Goal: Task Accomplishment & Management: Use online tool/utility

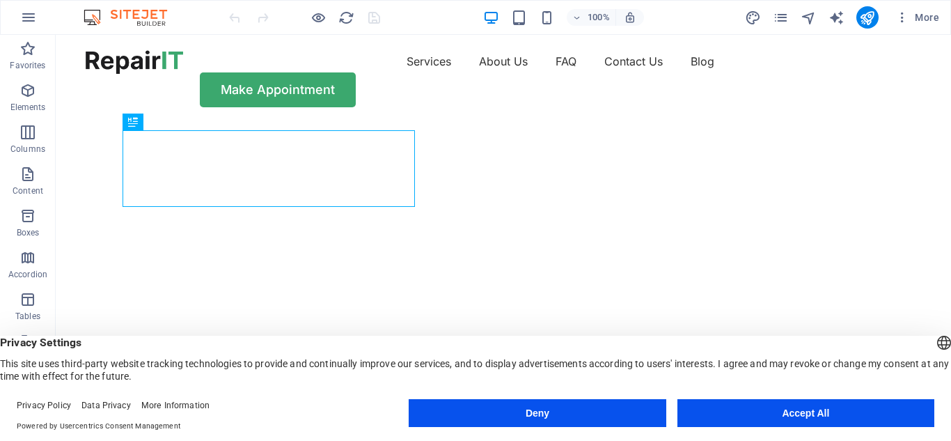
scroll to position [70, 0]
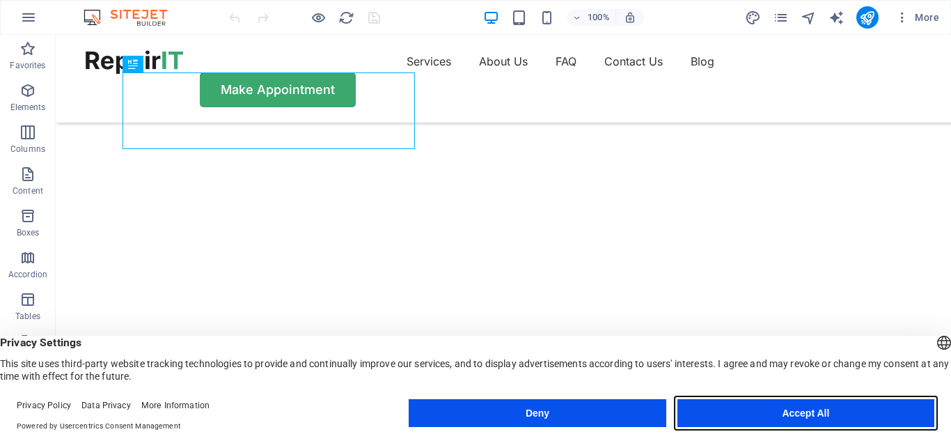
click at [768, 416] on button "Accept All" at bounding box center [805, 413] width 257 height 28
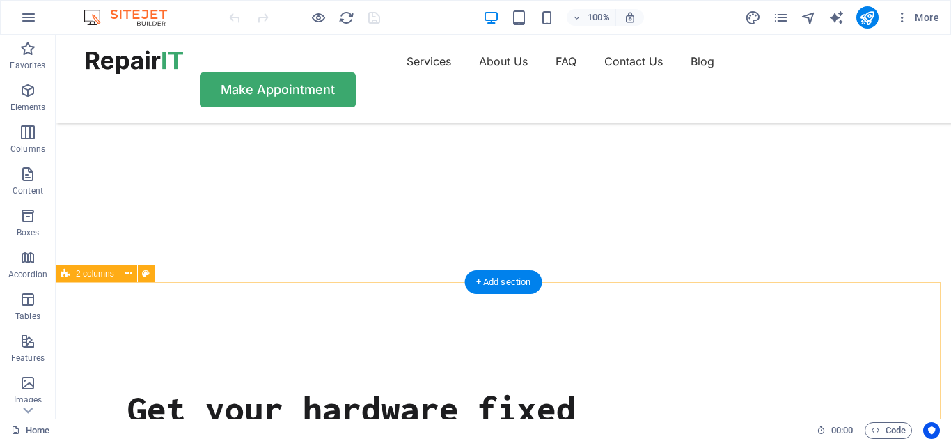
scroll to position [0, 0]
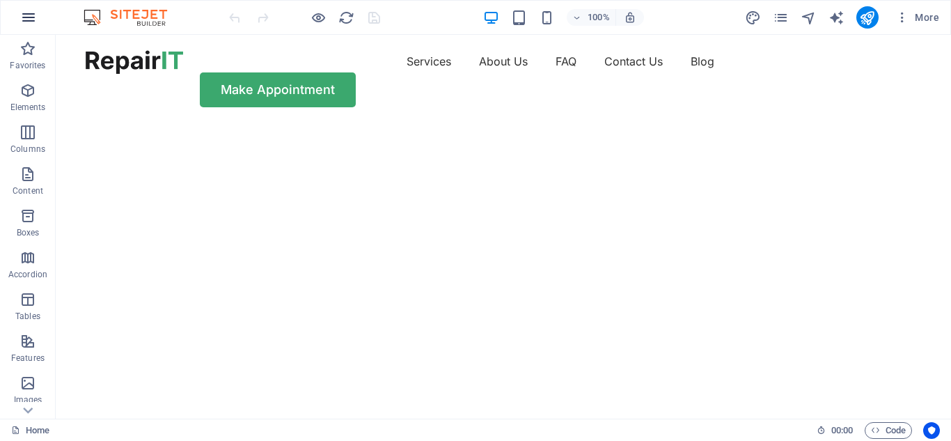
click at [25, 16] on icon "button" at bounding box center [28, 17] width 17 height 17
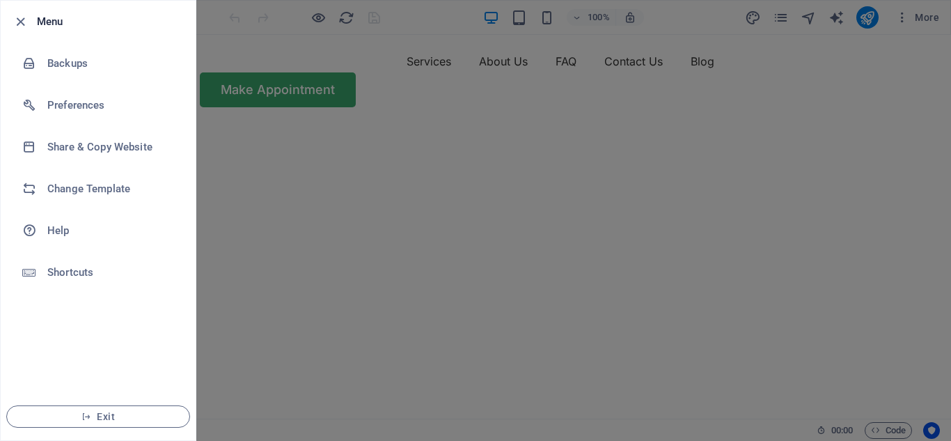
click at [262, 64] on div at bounding box center [475, 220] width 951 height 441
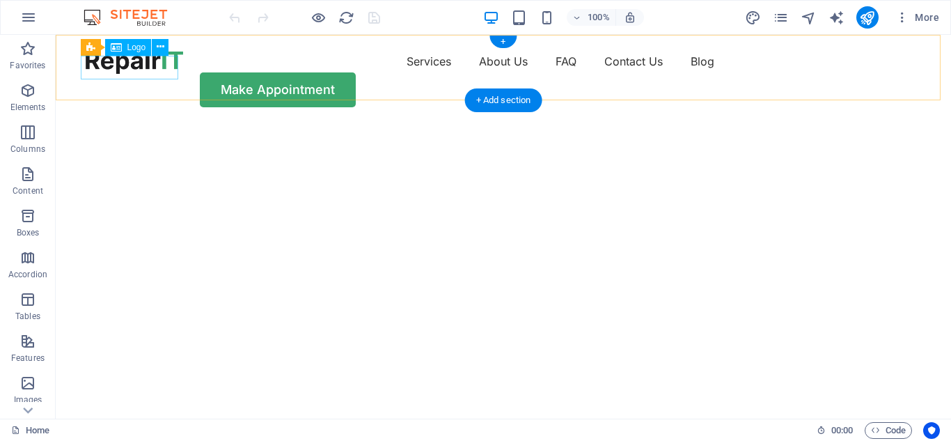
click at [122, 63] on div at bounding box center [134, 62] width 97 height 24
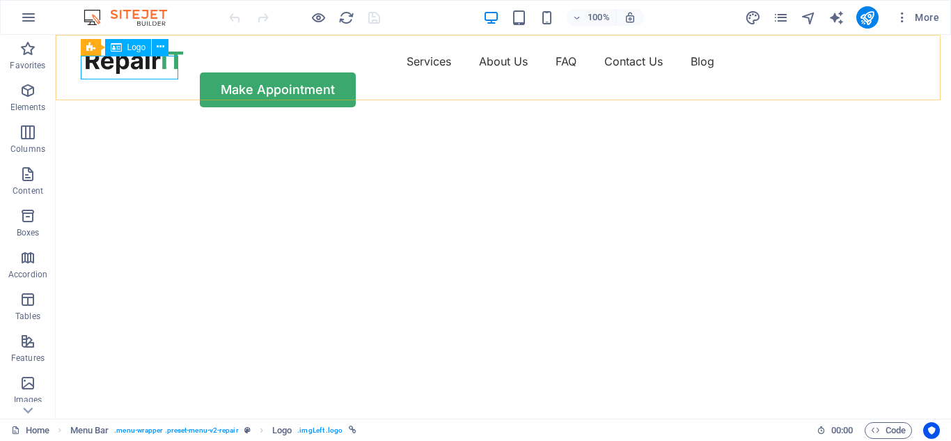
click at [144, 45] on span "Logo" at bounding box center [136, 47] width 19 height 8
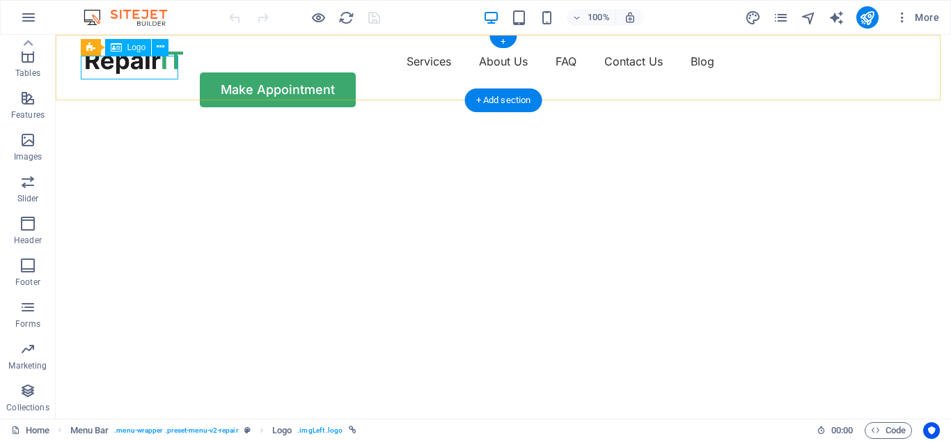
click at [129, 65] on div at bounding box center [134, 62] width 97 height 24
click at [162, 48] on icon at bounding box center [161, 47] width 8 height 15
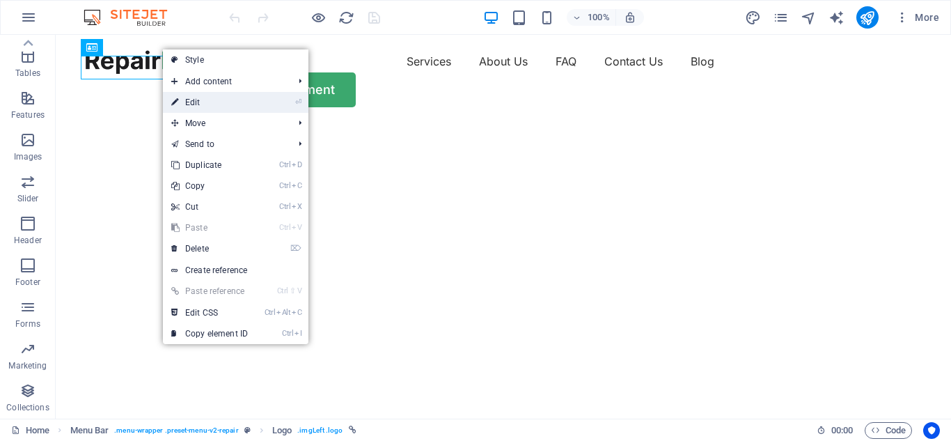
click at [226, 101] on link "⏎ Edit" at bounding box center [209, 102] width 93 height 21
select select "px"
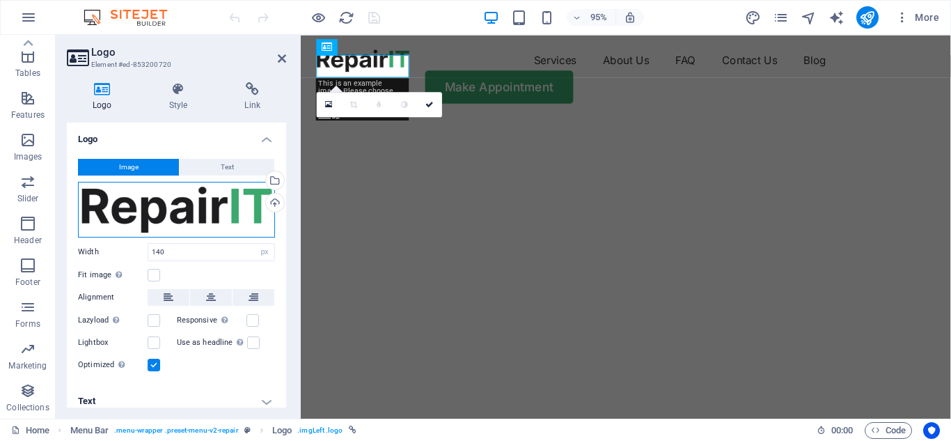
drag, startPoint x: 219, startPoint y: 198, endPoint x: 169, endPoint y: 210, distance: 50.8
click at [169, 210] on div "Drag files here, click to choose files or select files from Files or our free s…" at bounding box center [176, 210] width 197 height 56
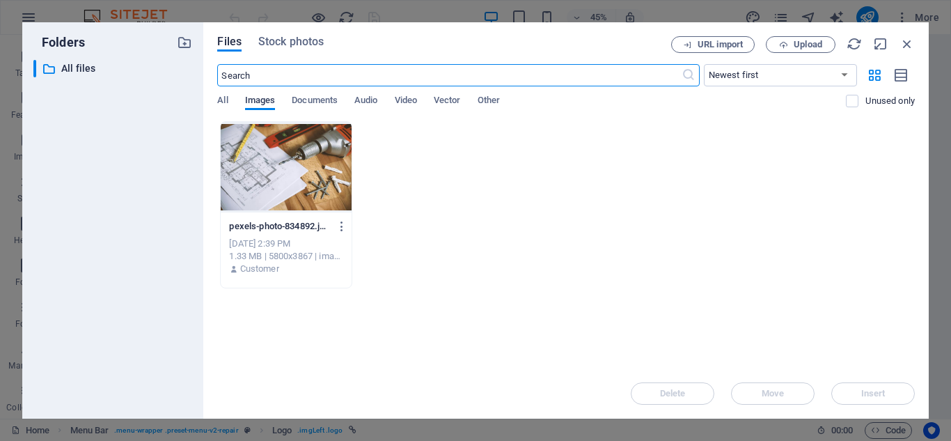
click at [260, 100] on span "Images" at bounding box center [260, 101] width 31 height 19
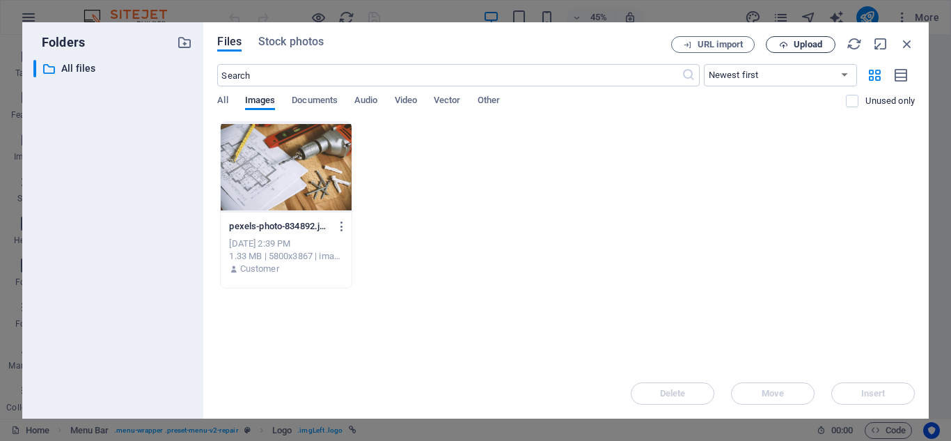
click at [787, 40] on icon "button" at bounding box center [783, 44] width 9 height 9
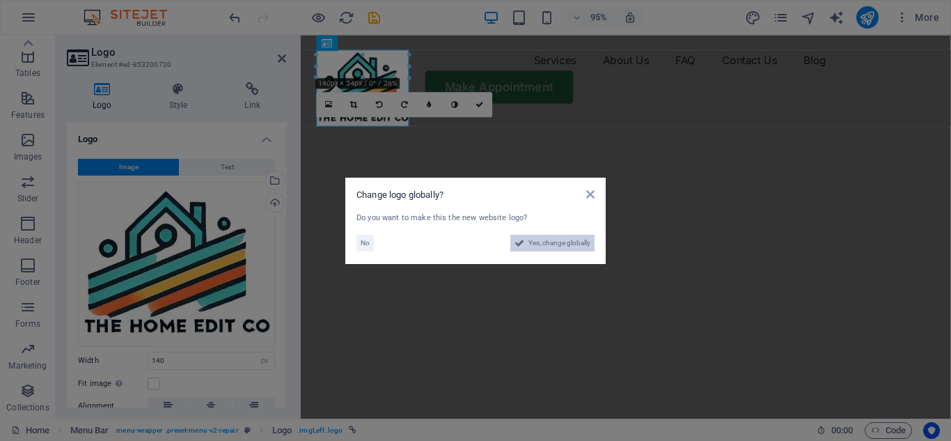
click at [565, 244] on span "Yes, change globally" at bounding box center [559, 243] width 62 height 17
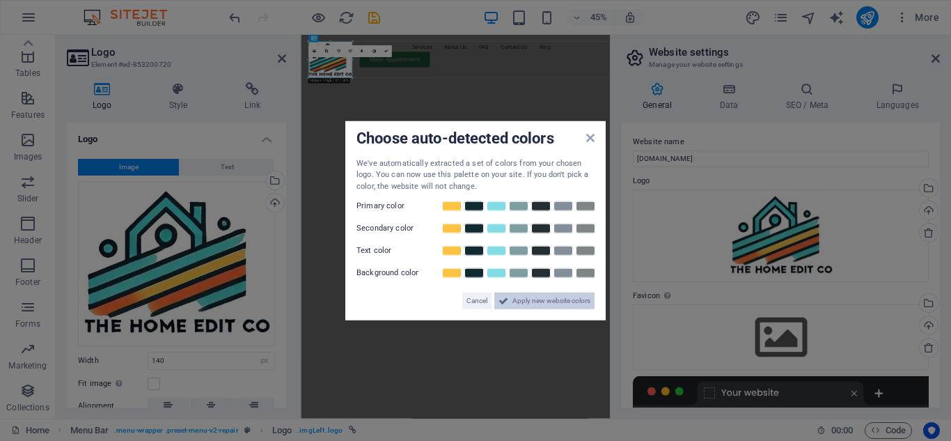
drag, startPoint x: 496, startPoint y: 589, endPoint x: 524, endPoint y: 304, distance: 286.1
click at [524, 304] on span "Apply new website colors" at bounding box center [551, 300] width 78 height 17
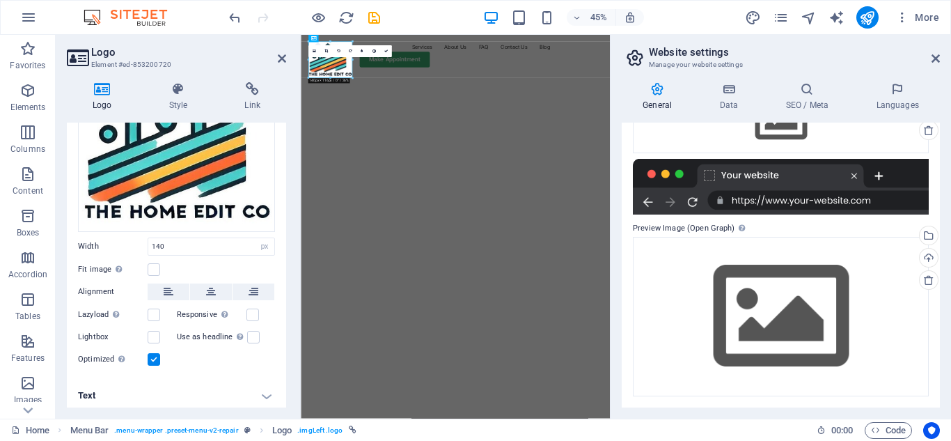
scroll to position [116, 0]
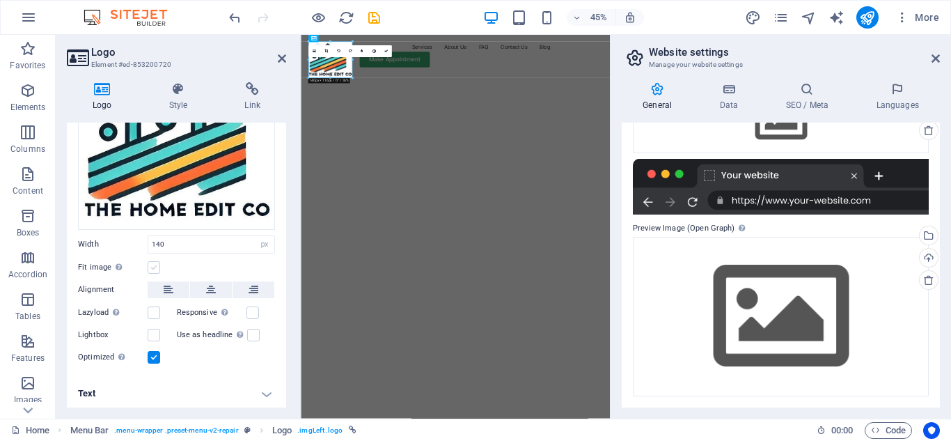
click at [154, 262] on label at bounding box center [154, 267] width 13 height 13
click at [0, 0] on input "Fit image Automatically fit image to a fixed width and height" at bounding box center [0, 0] width 0 height 0
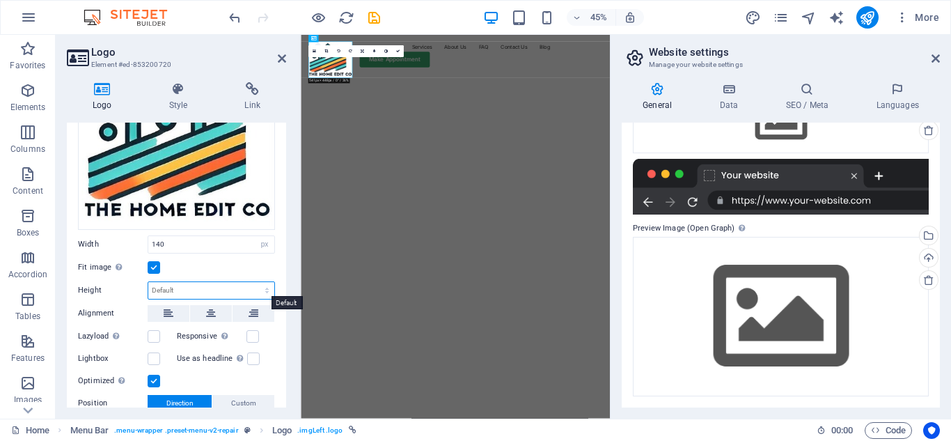
click at [168, 289] on select "Default auto px" at bounding box center [211, 290] width 126 height 17
click at [148, 282] on select "Default auto px" at bounding box center [211, 290] width 126 height 17
click at [173, 288] on select "Default auto px" at bounding box center [211, 290] width 126 height 17
click at [148, 282] on select "Default auto px" at bounding box center [211, 290] width 126 height 17
select select "DISABLED_OPTION_VALUE"
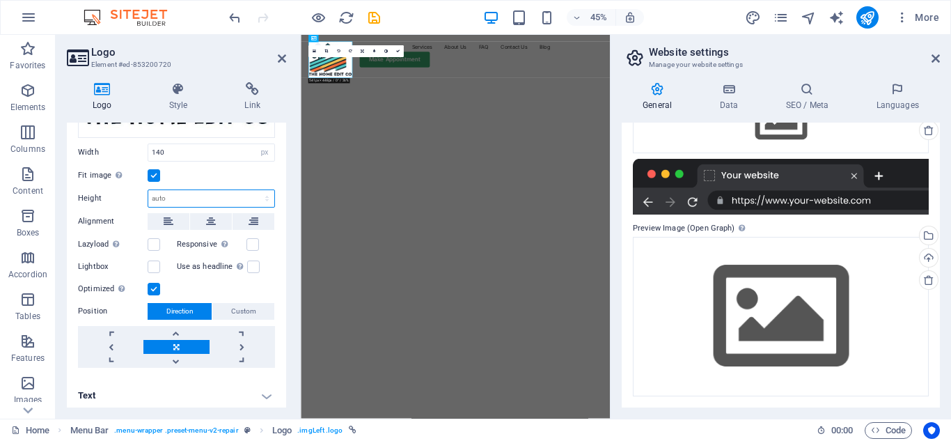
scroll to position [210, 0]
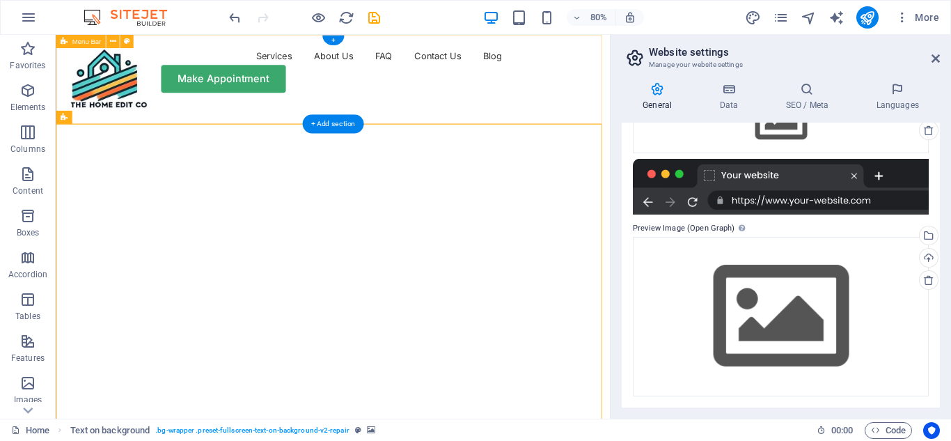
click at [223, 109] on div "Services About Us FAQ Contact Us Blog Make Appointment" at bounding box center [402, 79] width 693 height 88
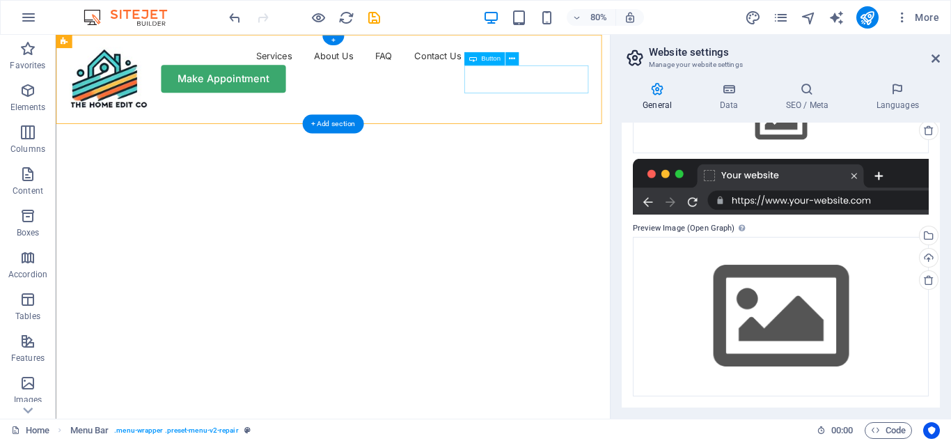
click at [652, 89] on div "Make Appointment" at bounding box center [401, 89] width 659 height 35
click at [508, 59] on button at bounding box center [511, 58] width 13 height 13
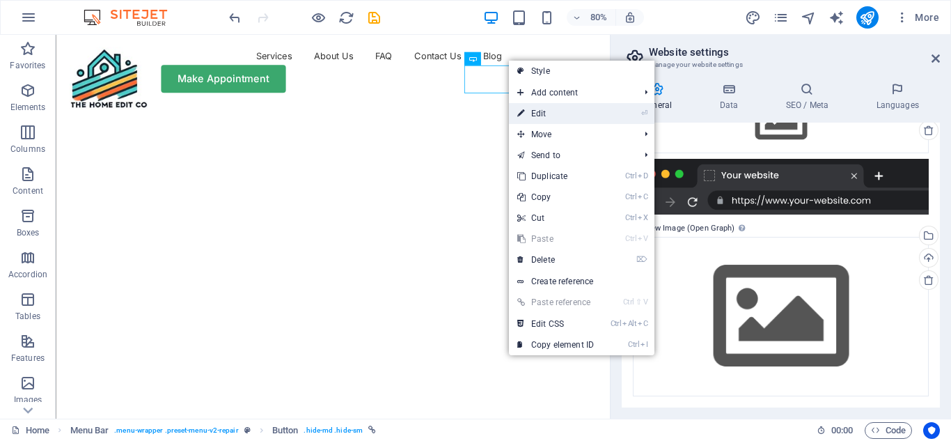
click at [540, 112] on link "⏎ Edit" at bounding box center [555, 113] width 93 height 21
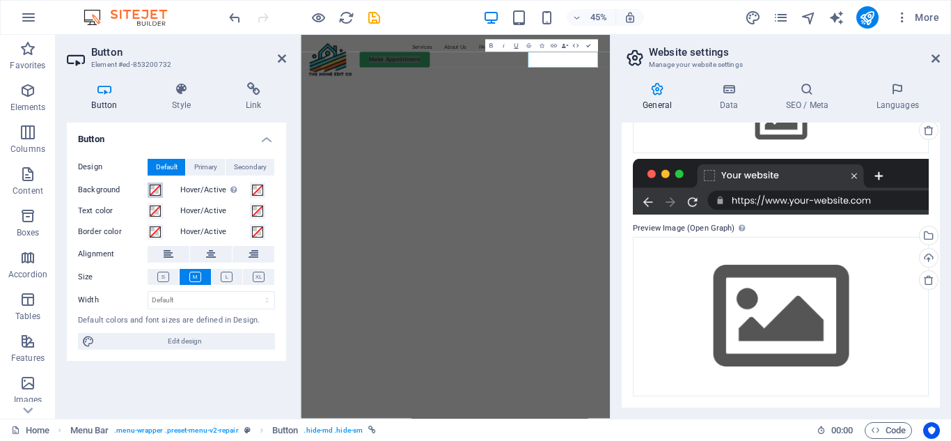
click at [160, 189] on span at bounding box center [155, 190] width 11 height 11
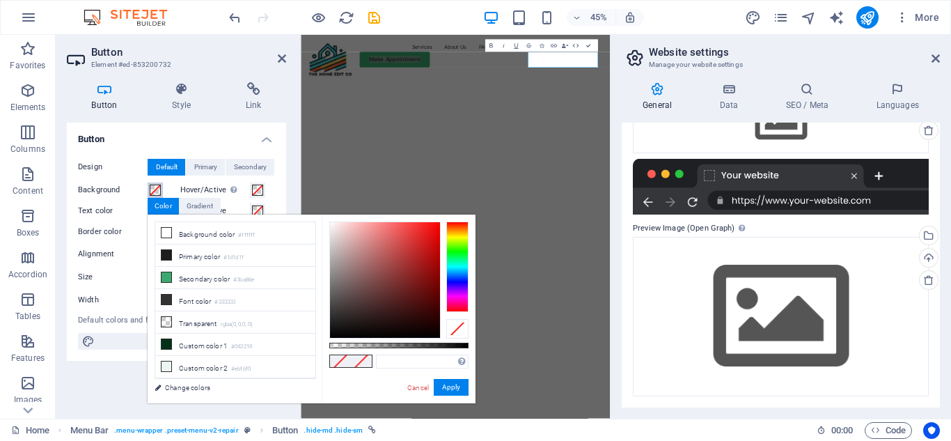
type input "#000000"
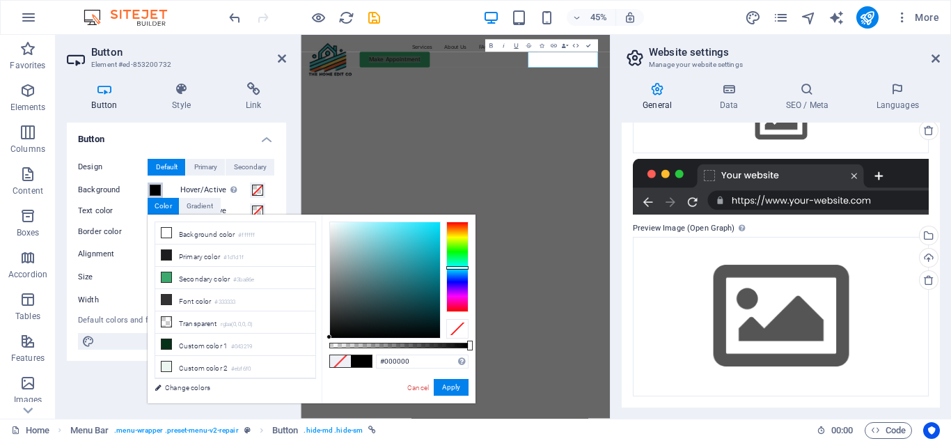
drag, startPoint x: 450, startPoint y: 277, endPoint x: 453, endPoint y: 267, distance: 10.0
click at [453, 267] on div at bounding box center [457, 266] width 22 height 91
click at [449, 391] on button "Apply" at bounding box center [451, 387] width 35 height 17
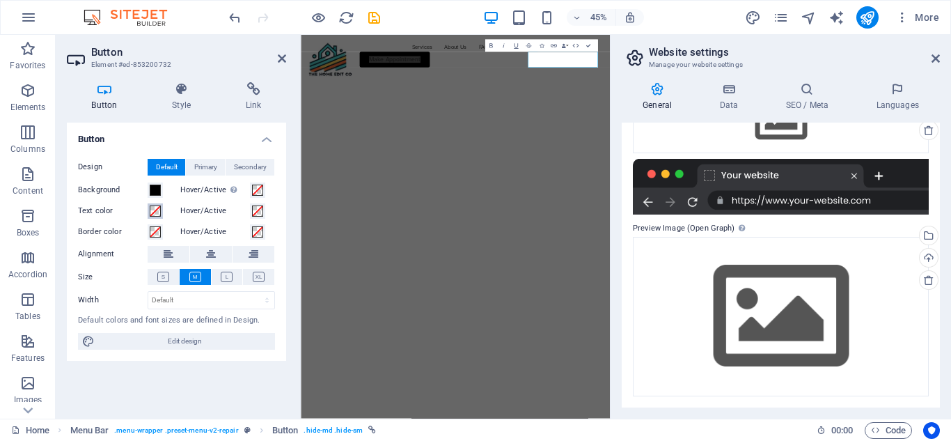
click at [155, 212] on span at bounding box center [155, 210] width 11 height 11
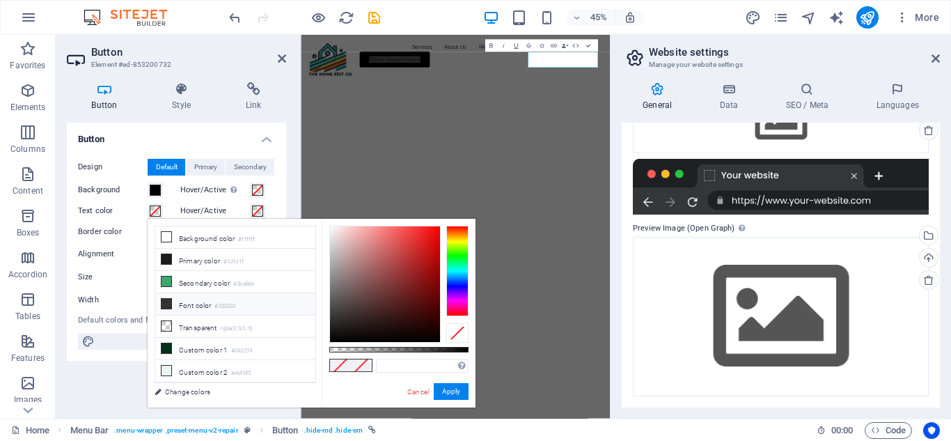
click at [212, 303] on li "Font color #333333" at bounding box center [235, 304] width 160 height 22
type input "#333333"
drag, startPoint x: 466, startPoint y: 392, endPoint x: 336, endPoint y: 779, distance: 408.4
click at [466, 392] on button "Apply" at bounding box center [451, 391] width 35 height 17
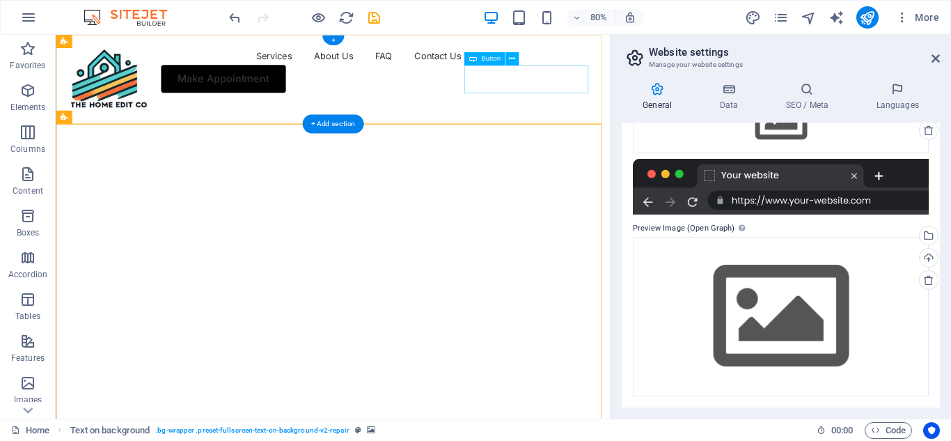
click at [656, 91] on div "Make Appointment" at bounding box center [401, 89] width 659 height 35
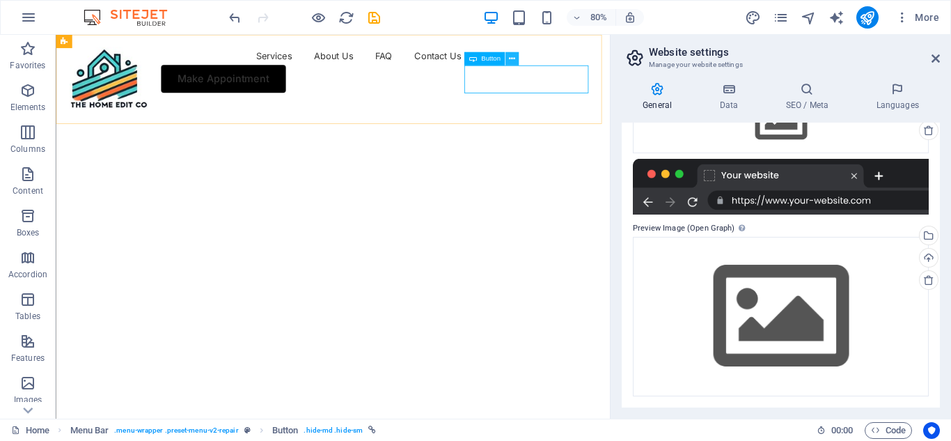
click at [510, 61] on icon at bounding box center [512, 59] width 6 height 12
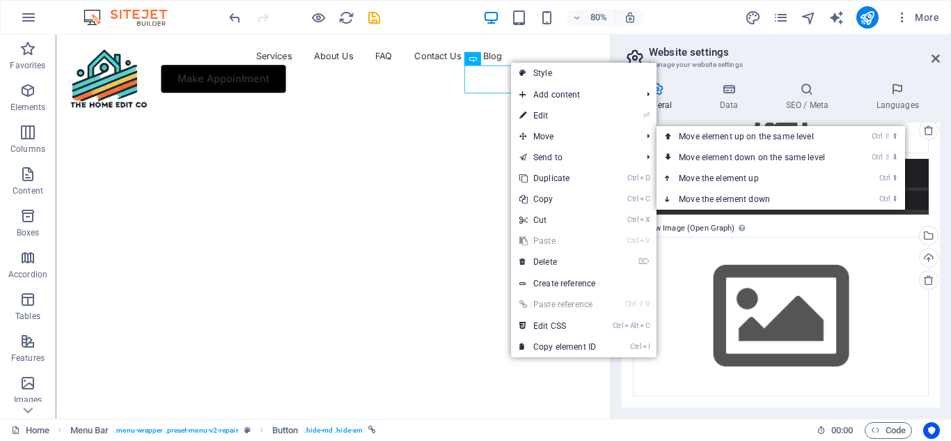
drag, startPoint x: 552, startPoint y: 113, endPoint x: 615, endPoint y: 217, distance: 121.8
click at [552, 113] on link "⏎ Edit" at bounding box center [557, 115] width 93 height 21
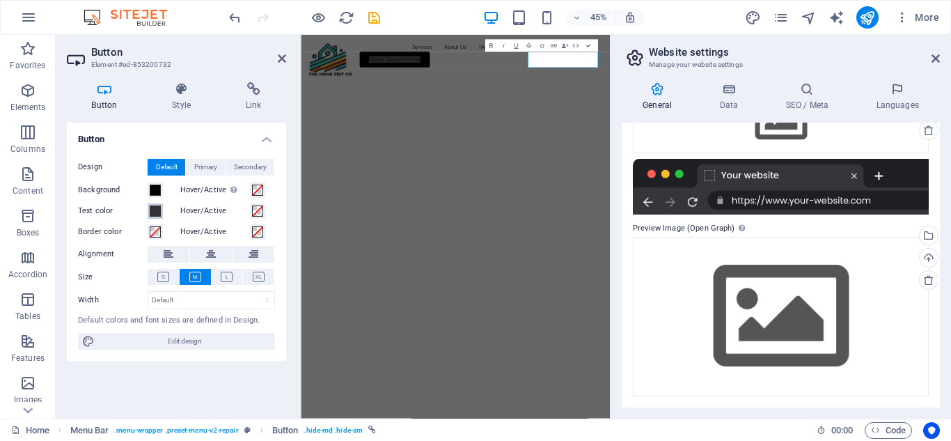
click at [158, 212] on span at bounding box center [155, 210] width 11 height 11
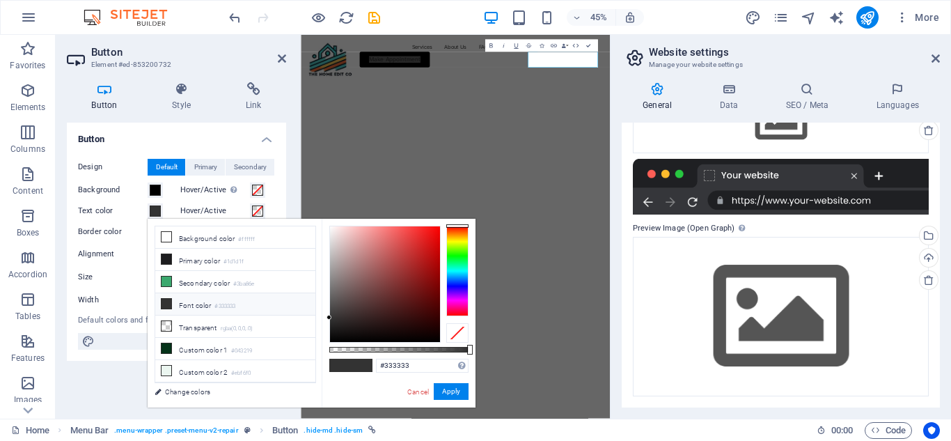
click at [187, 304] on li "Font color #333333" at bounding box center [235, 304] width 160 height 22
click at [260, 189] on span at bounding box center [257, 190] width 11 height 11
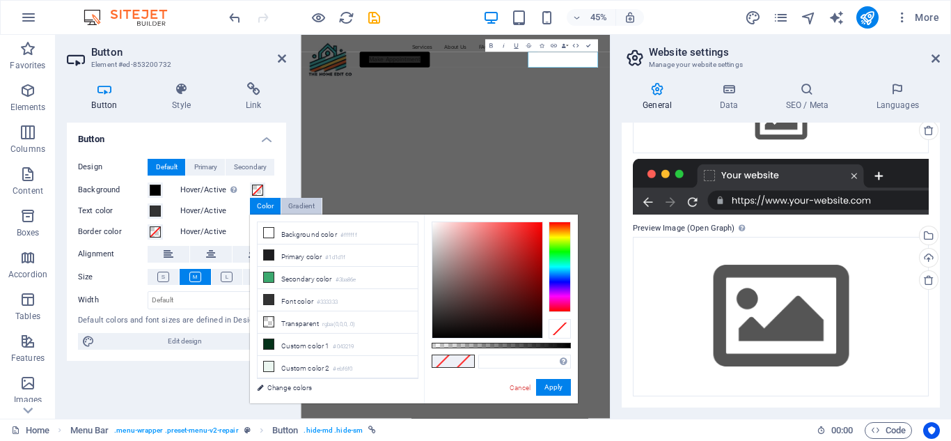
click at [311, 210] on div "Gradient" at bounding box center [301, 206] width 40 height 17
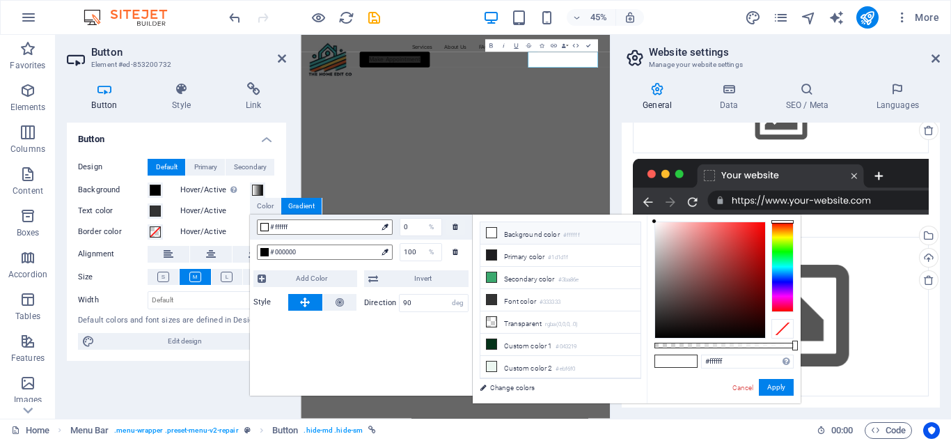
click at [163, 191] on div "Background" at bounding box center [125, 190] width 95 height 17
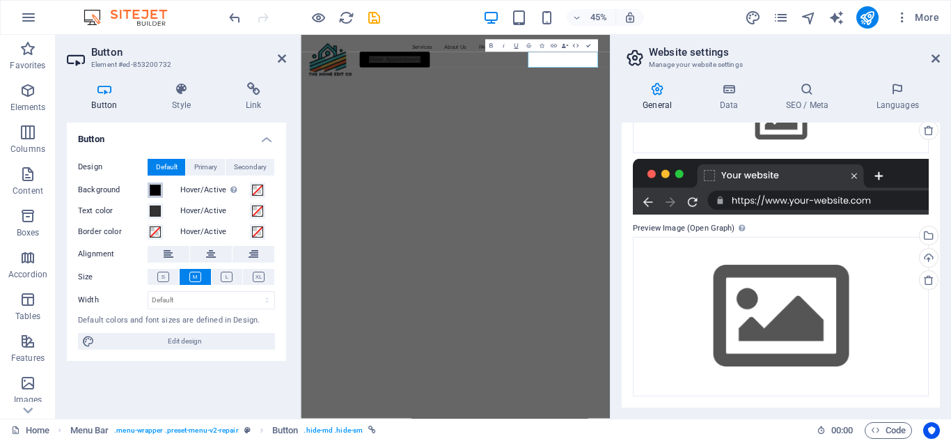
click at [150, 191] on span at bounding box center [155, 190] width 11 height 11
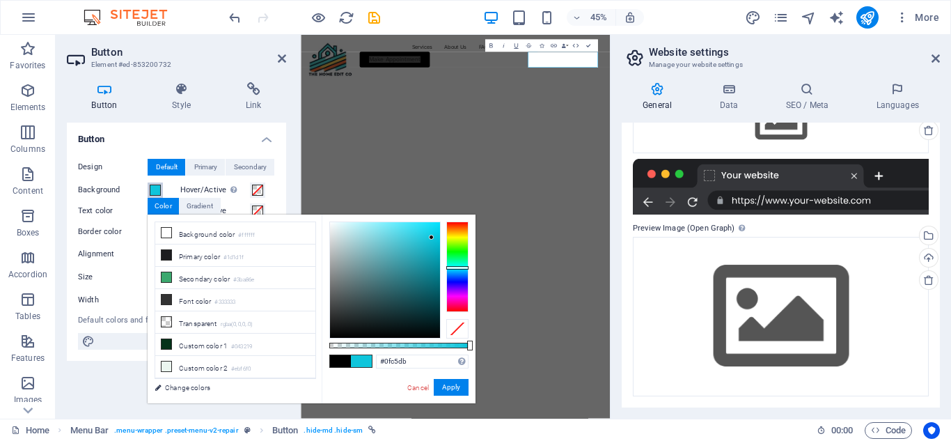
drag, startPoint x: 329, startPoint y: 336, endPoint x: 432, endPoint y: 237, distance: 141.8
click at [432, 237] on div at bounding box center [431, 237] width 5 height 5
click at [344, 361] on span at bounding box center [340, 361] width 21 height 12
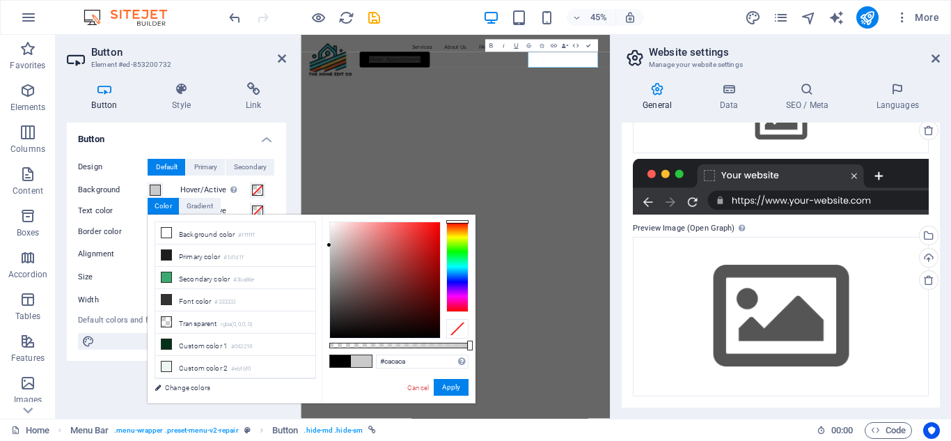
drag, startPoint x: 331, startPoint y: 337, endPoint x: 328, endPoint y: 245, distance: 91.9
click at [328, 245] on div at bounding box center [329, 244] width 5 height 5
drag, startPoint x: 447, startPoint y: 276, endPoint x: 453, endPoint y: 272, distance: 7.5
click at [448, 276] on div at bounding box center [457, 266] width 22 height 91
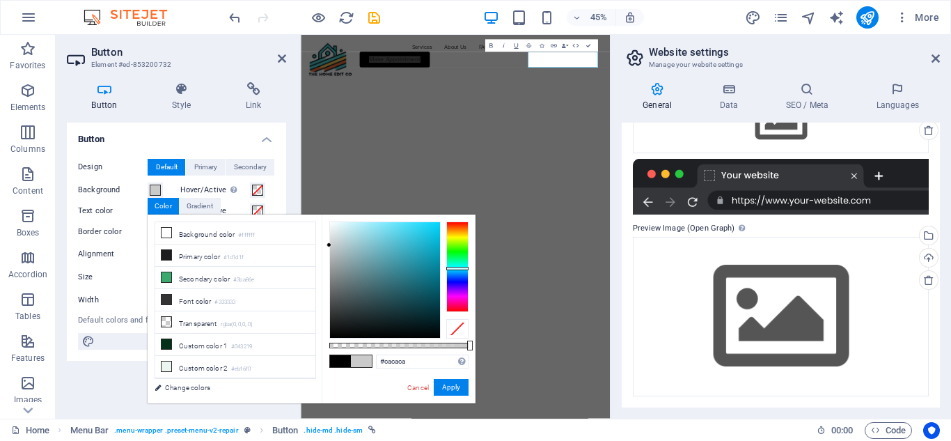
click at [457, 268] on div at bounding box center [457, 266] width 22 height 91
drag, startPoint x: 368, startPoint y: 241, endPoint x: 471, endPoint y: 368, distance: 163.3
click at [421, 248] on div at bounding box center [419, 245] width 5 height 5
type input "#20abc4"
drag, startPoint x: 459, startPoint y: 387, endPoint x: 347, endPoint y: 784, distance: 412.2
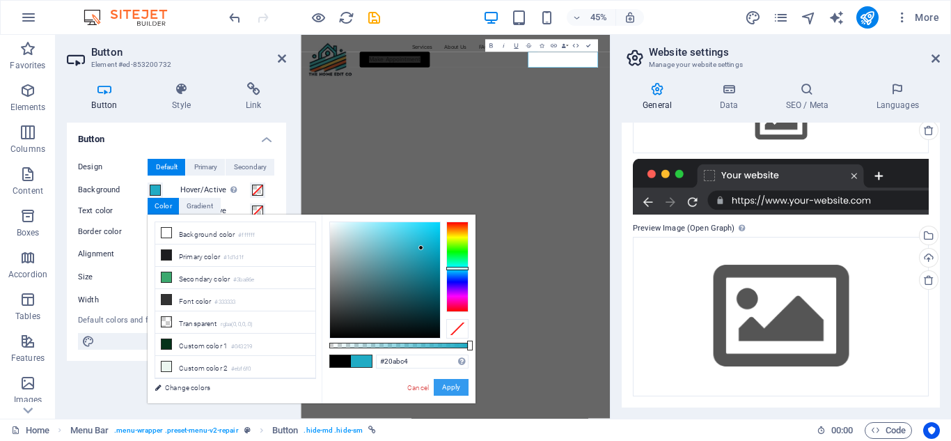
click at [459, 387] on button "Apply" at bounding box center [451, 387] width 35 height 17
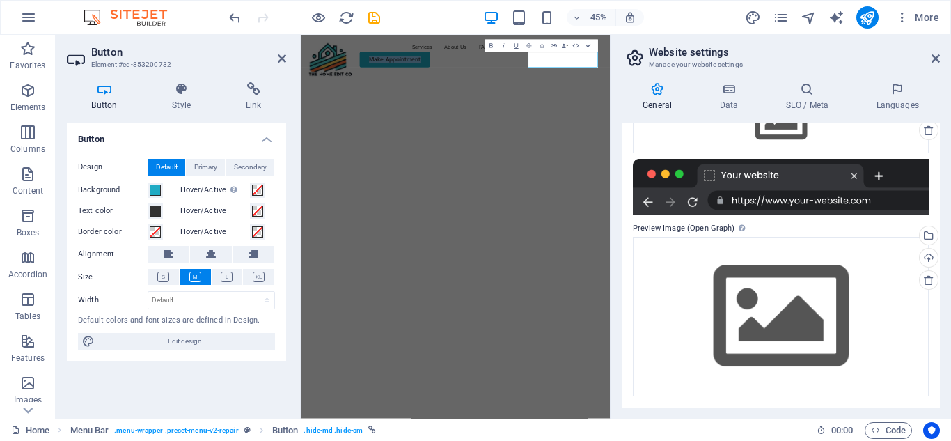
click at [672, 123] on img "1/2" at bounding box center [639, 123] width 677 height 0
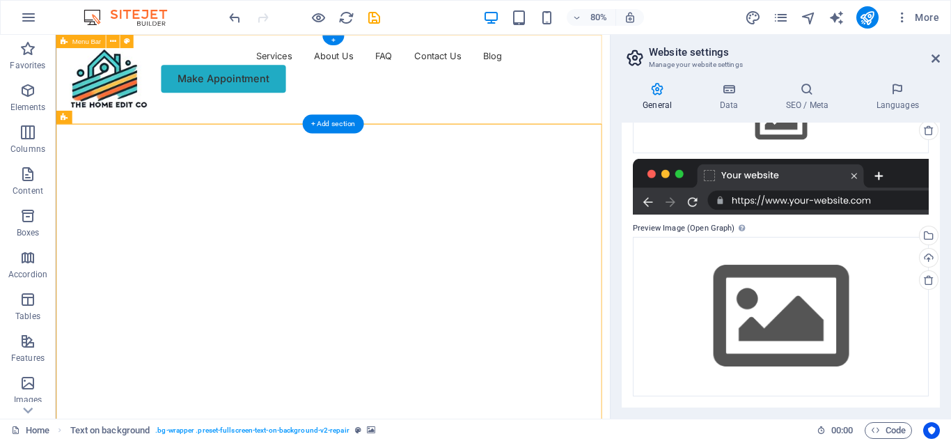
click at [670, 47] on div "Services About Us FAQ Contact Us Blog Make Appointment" at bounding box center [402, 79] width 693 height 88
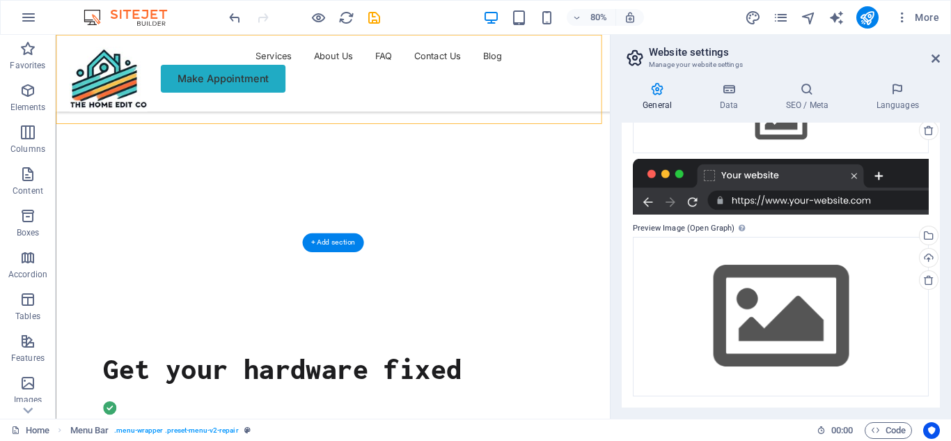
scroll to position [70, 0]
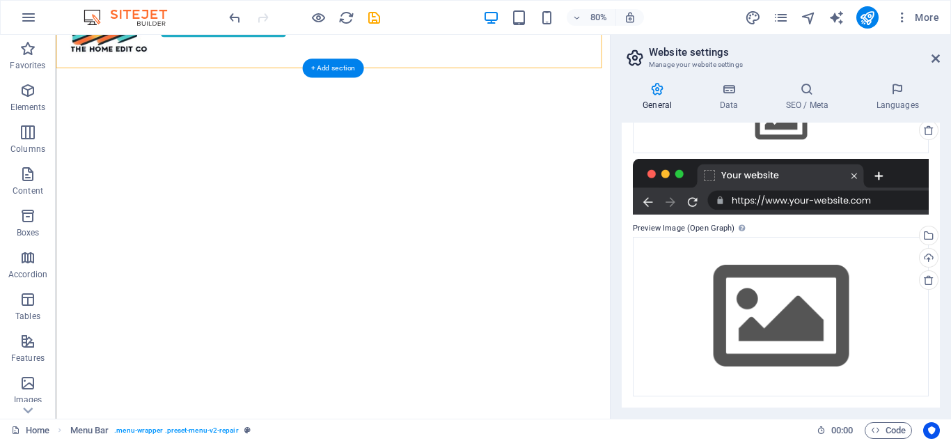
click at [482, 53] on img "1/2" at bounding box center [397, 53] width 682 height 0
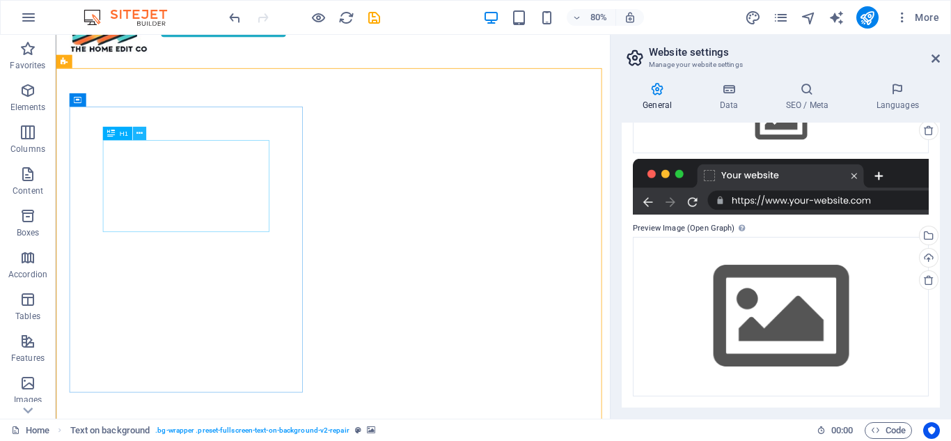
click at [139, 135] on icon at bounding box center [139, 133] width 6 height 12
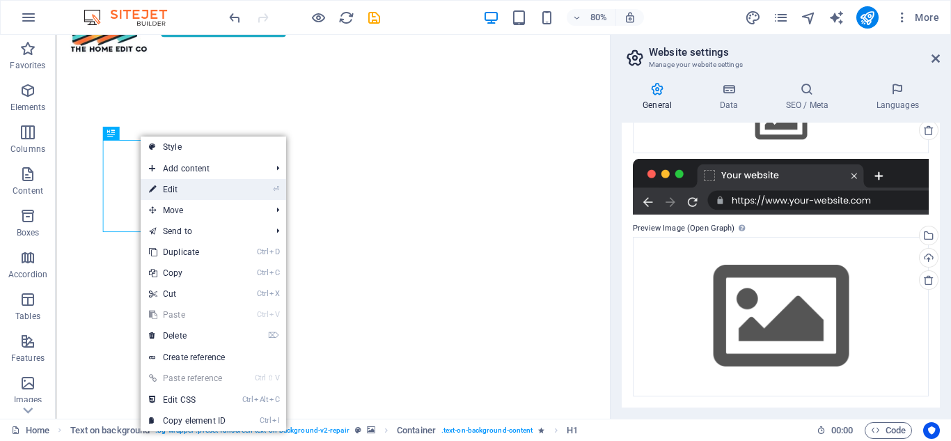
click at [203, 191] on link "⏎ Edit" at bounding box center [187, 189] width 93 height 21
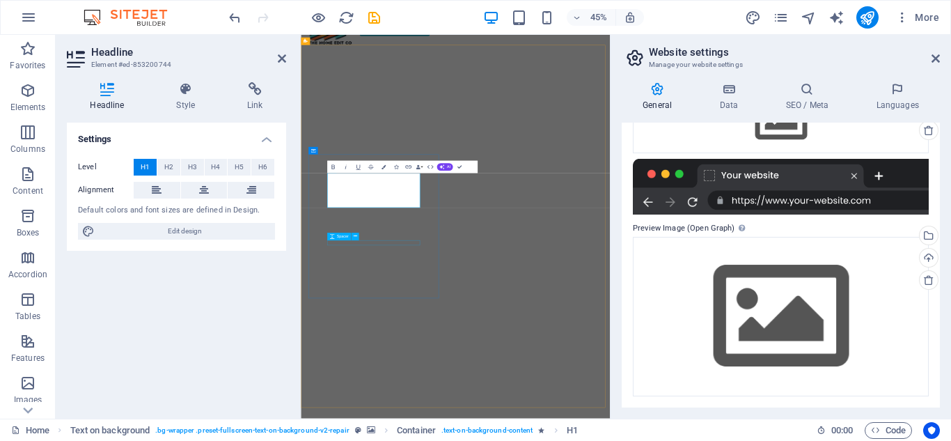
scroll to position [88, 0]
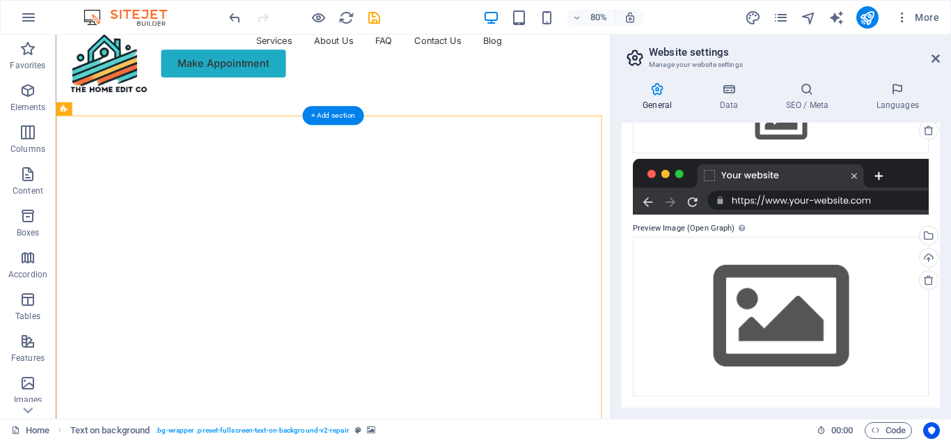
scroll to position [0, 0]
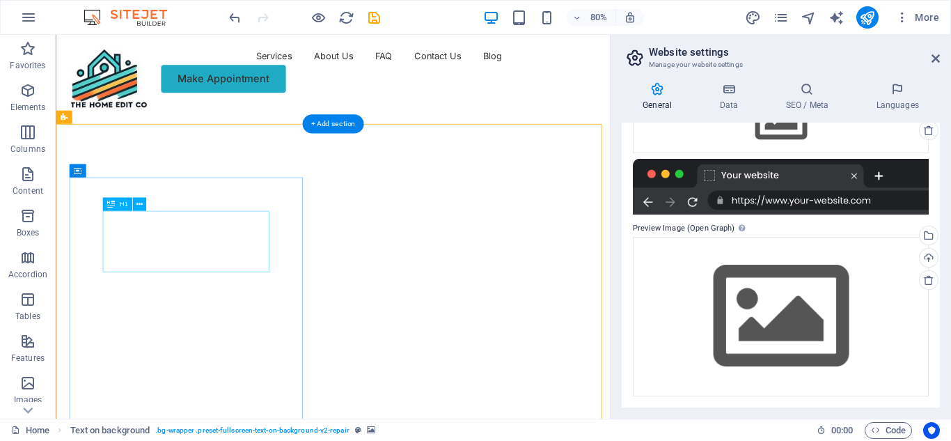
click at [138, 203] on icon at bounding box center [139, 204] width 6 height 12
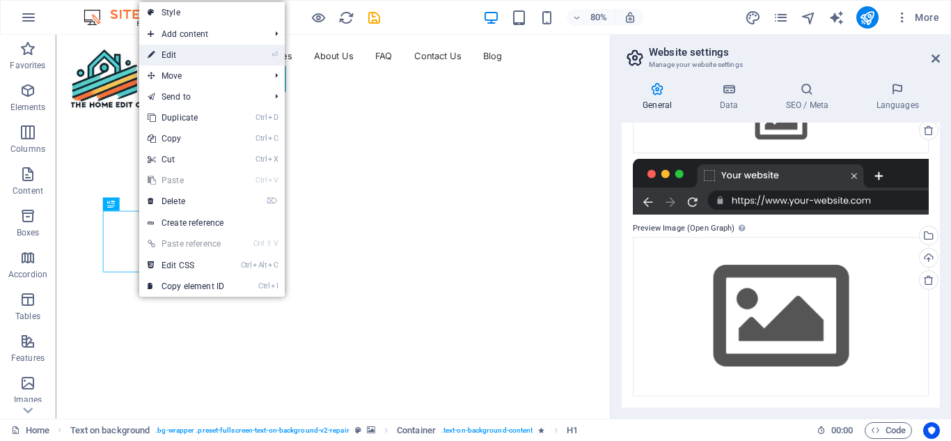
click at [191, 54] on link "⏎ Edit" at bounding box center [185, 55] width 93 height 21
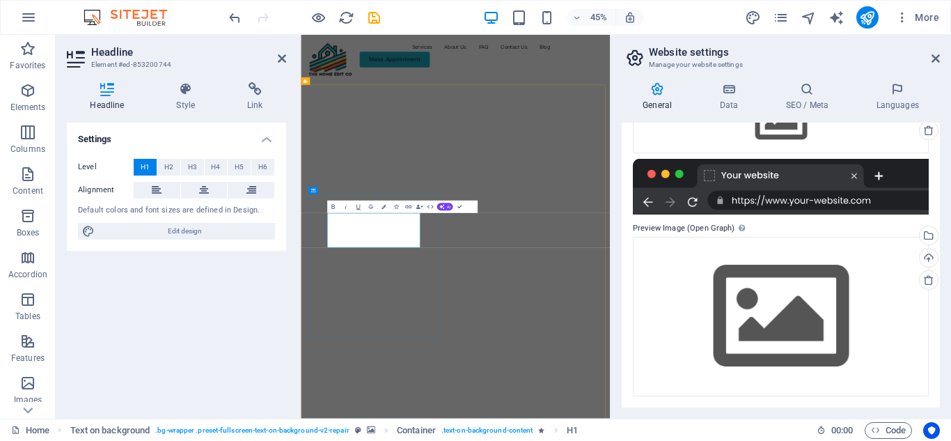
drag, startPoint x: 389, startPoint y: 455, endPoint x: 358, endPoint y: 446, distance: 31.9
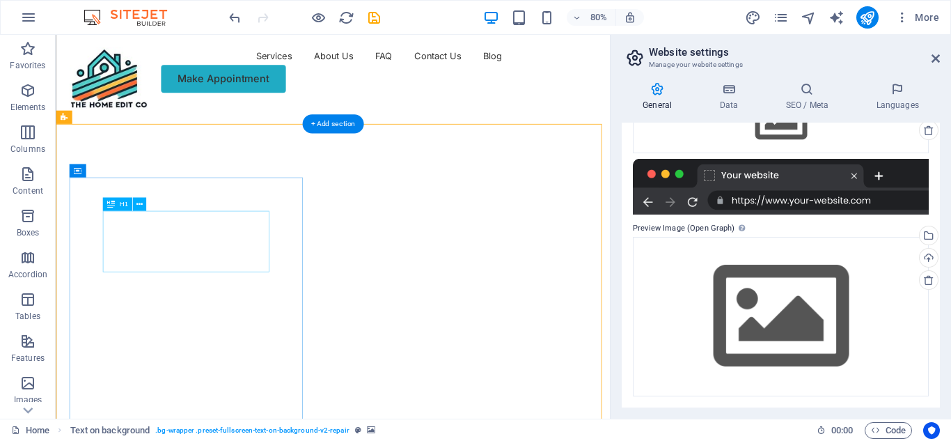
click at [137, 202] on icon at bounding box center [139, 204] width 6 height 12
click at [141, 203] on icon at bounding box center [139, 204] width 6 height 12
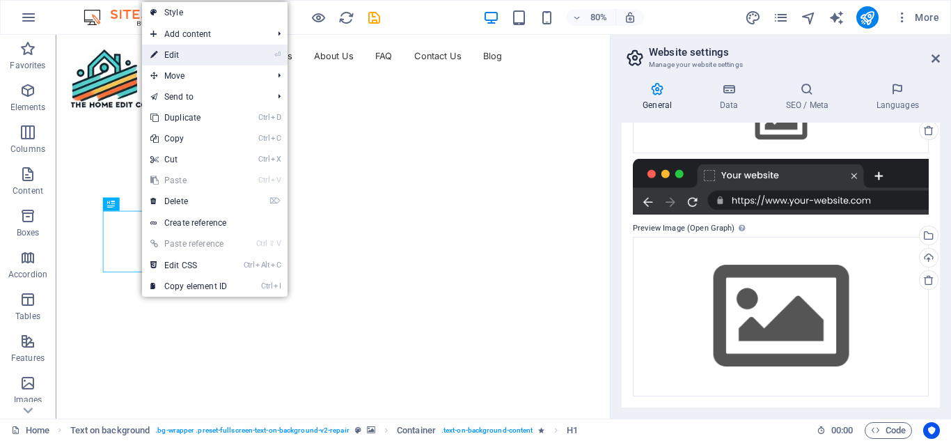
click at [173, 54] on link "⏎ Edit" at bounding box center [188, 55] width 93 height 21
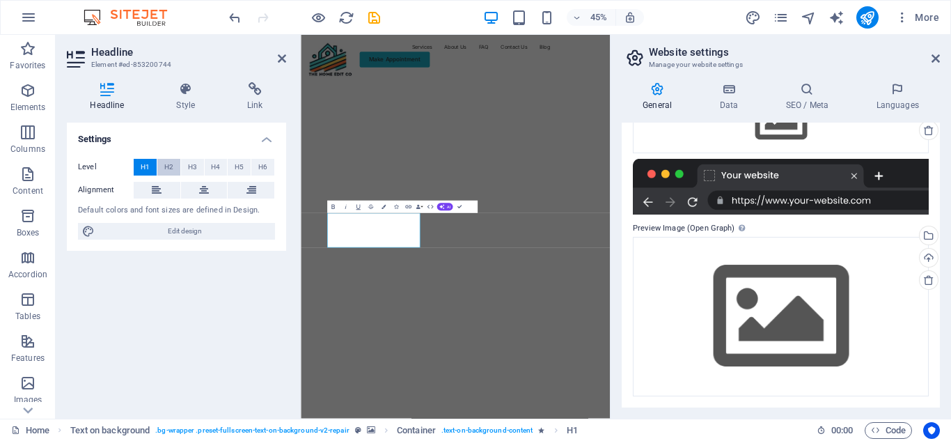
click at [167, 168] on span "H2" at bounding box center [168, 167] width 9 height 17
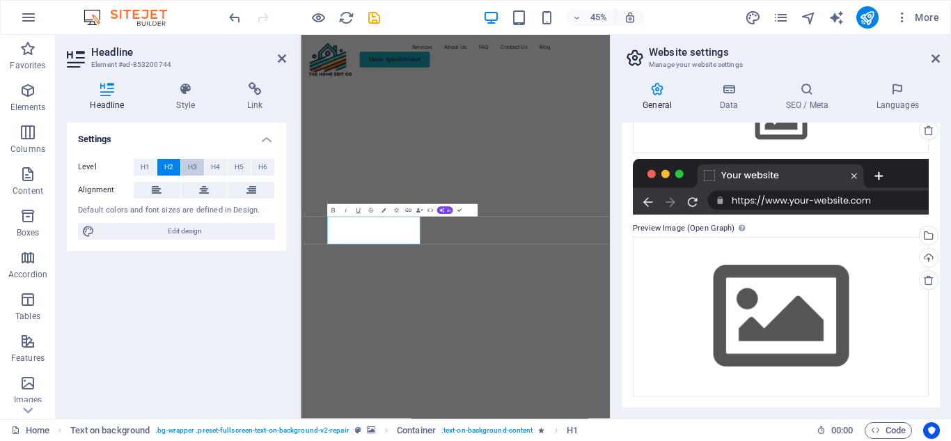
click at [189, 164] on span "H3" at bounding box center [192, 167] width 9 height 17
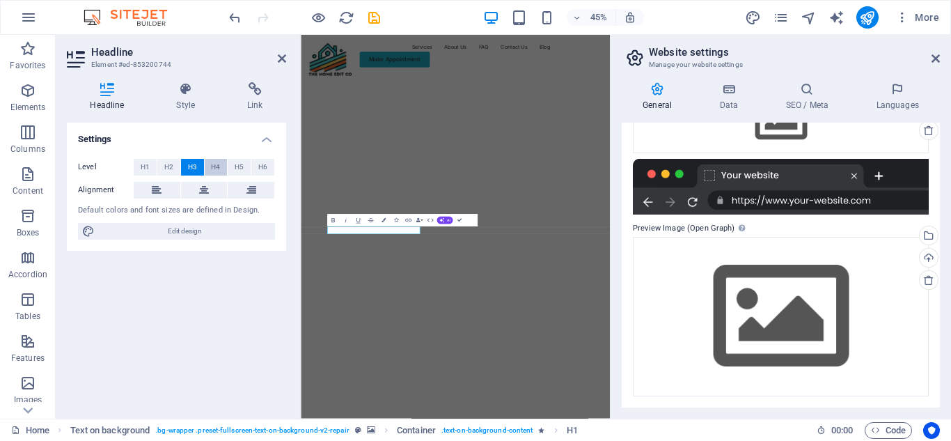
click at [210, 166] on button "H4" at bounding box center [216, 167] width 23 height 17
drag, startPoint x: 243, startPoint y: 167, endPoint x: 261, endPoint y: 167, distance: 18.1
click at [244, 167] on button "H5" at bounding box center [239, 167] width 23 height 17
click at [271, 171] on button "H6" at bounding box center [262, 167] width 23 height 17
click at [148, 171] on span "H1" at bounding box center [145, 167] width 9 height 17
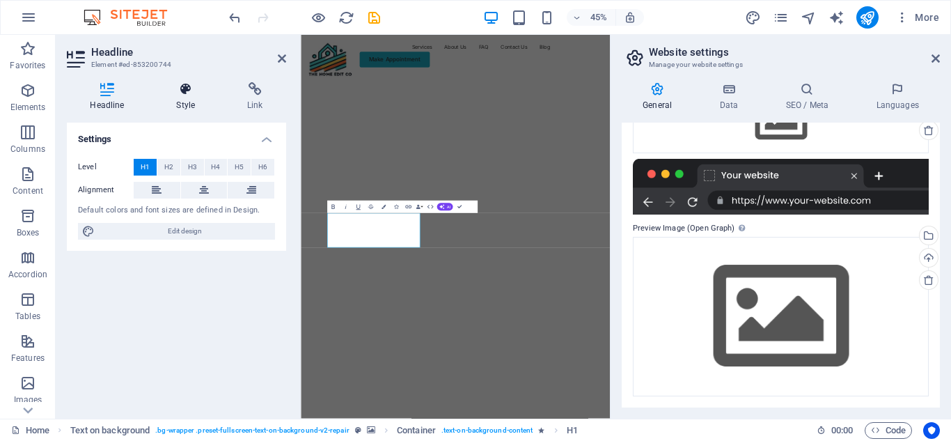
click at [188, 95] on icon at bounding box center [185, 89] width 65 height 14
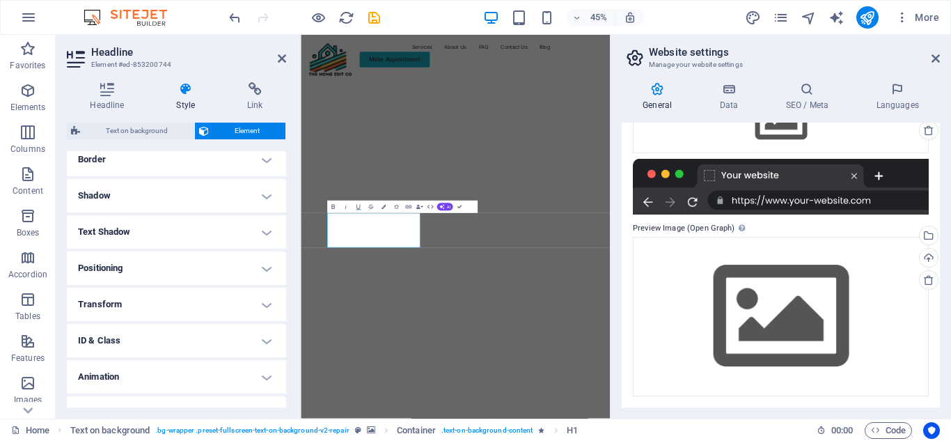
scroll to position [332, 0]
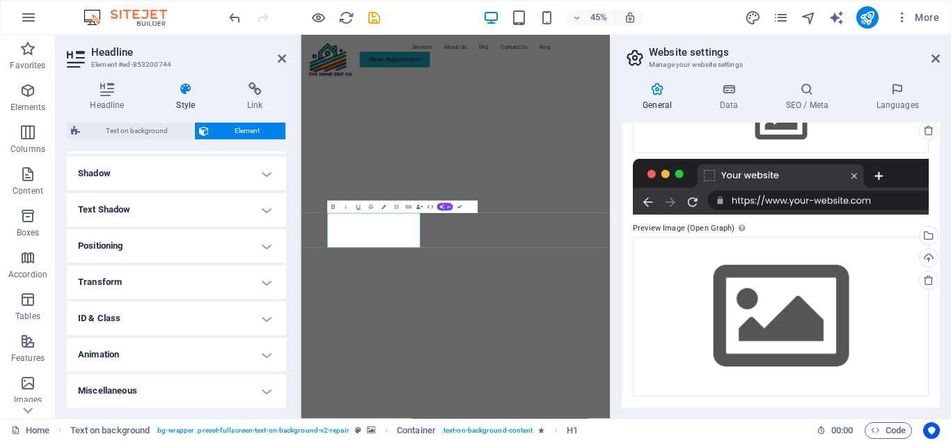
click at [224, 354] on h4 "Animation" at bounding box center [176, 354] width 219 height 33
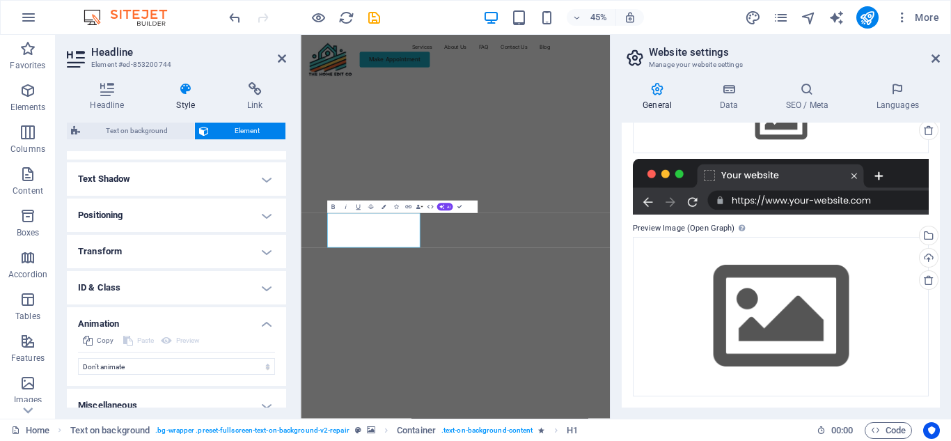
scroll to position [377, 0]
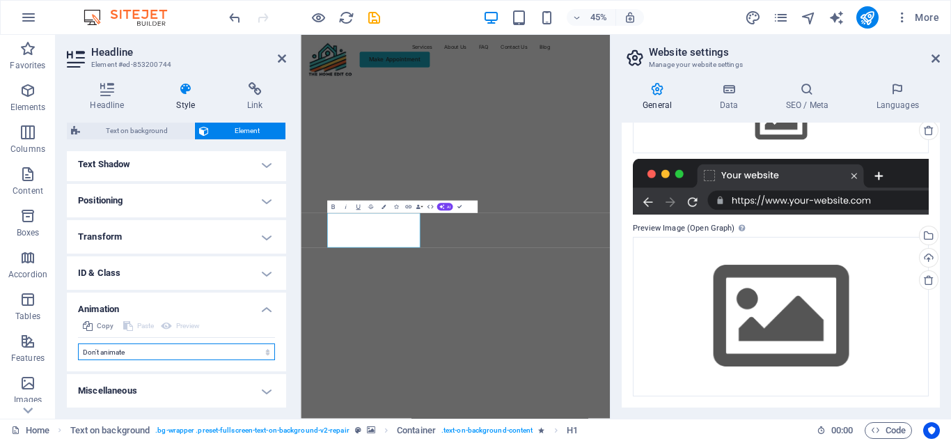
click at [226, 350] on select "Don't animate Show / Hide Slide up/down Zoom in/out Slide left to right Slide r…" at bounding box center [176, 351] width 197 height 17
select select "pulse"
click at [78, 343] on select "Don't animate Show / Hide Slide up/down Zoom in/out Slide left to right Slide r…" at bounding box center [176, 351] width 197 height 17
select select "scroll"
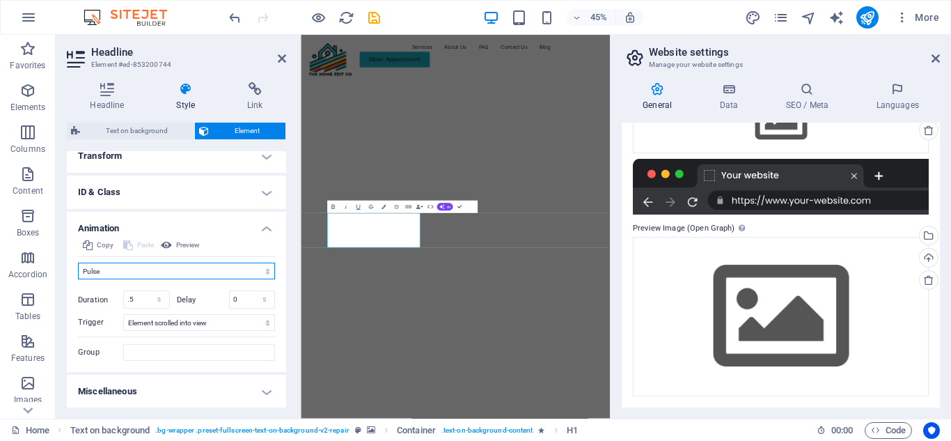
scroll to position [459, 0]
click at [157, 273] on select "Don't animate Show / Hide Slide up/down Zoom in/out Slide left to right Slide r…" at bounding box center [176, 270] width 197 height 17
select select "none"
click at [78, 278] on select "Don't animate Show / Hide Slide up/down Zoom in/out Slide left to right Slide r…" at bounding box center [176, 270] width 197 height 17
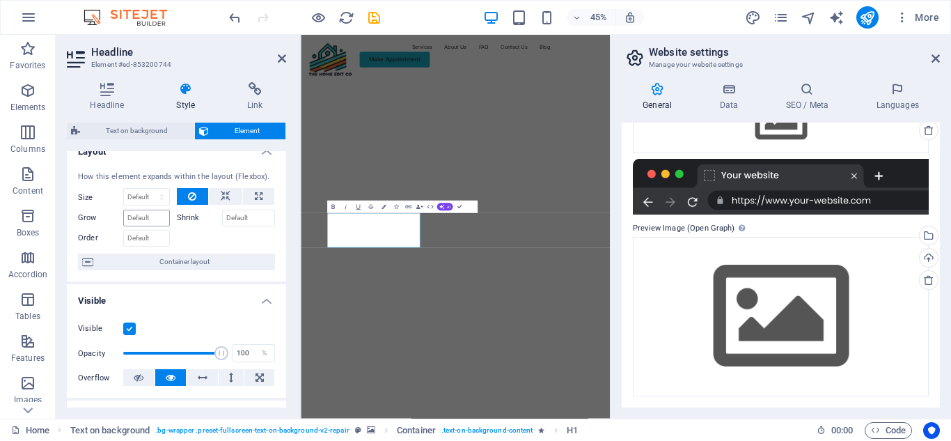
scroll to position [0, 0]
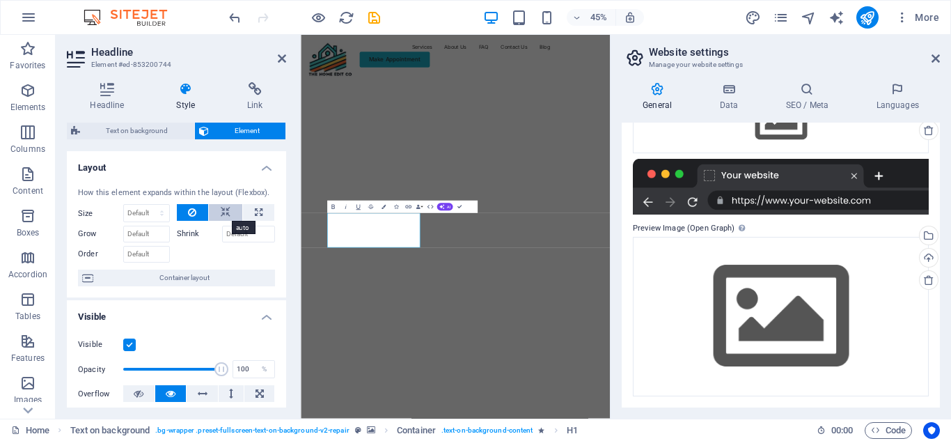
click at [225, 214] on icon at bounding box center [226, 212] width 10 height 17
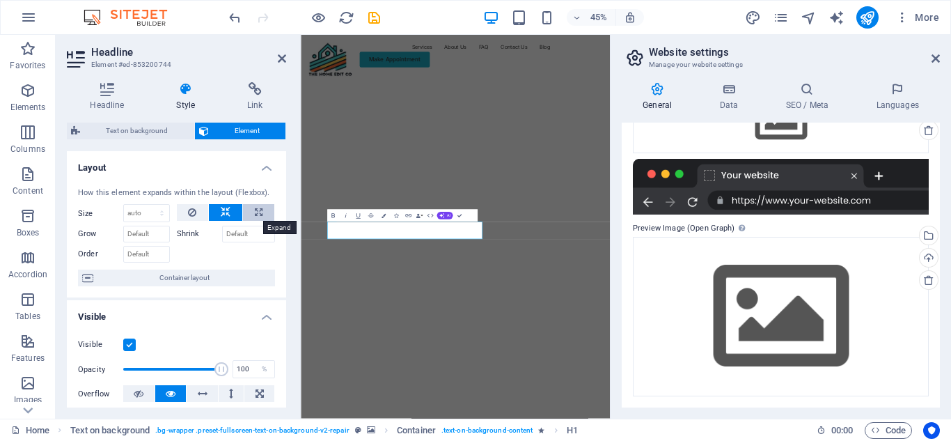
click at [258, 209] on icon at bounding box center [259, 212] width 8 height 17
type input "100"
select select "%"
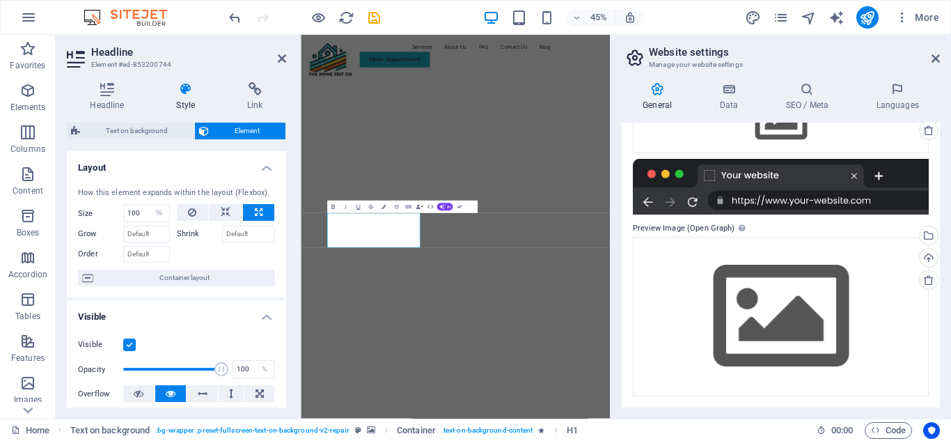
click at [191, 86] on icon at bounding box center [185, 89] width 65 height 14
click at [105, 88] on icon at bounding box center [107, 89] width 81 height 14
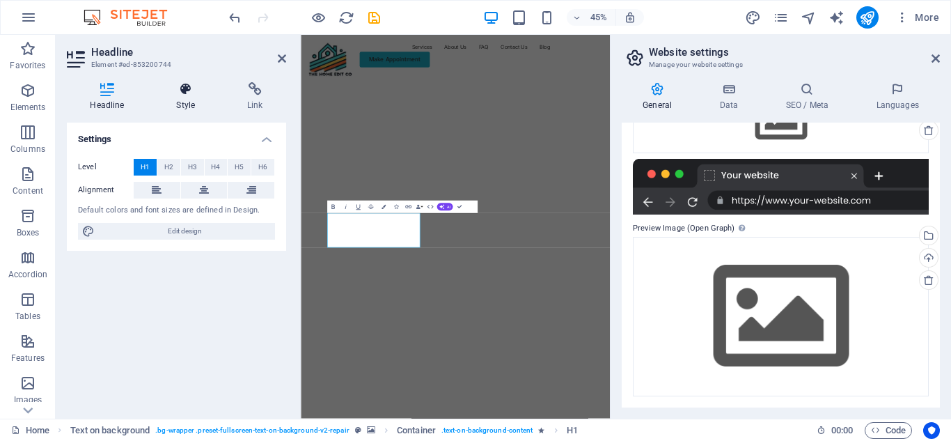
click at [194, 97] on h4 "Style" at bounding box center [188, 96] width 71 height 29
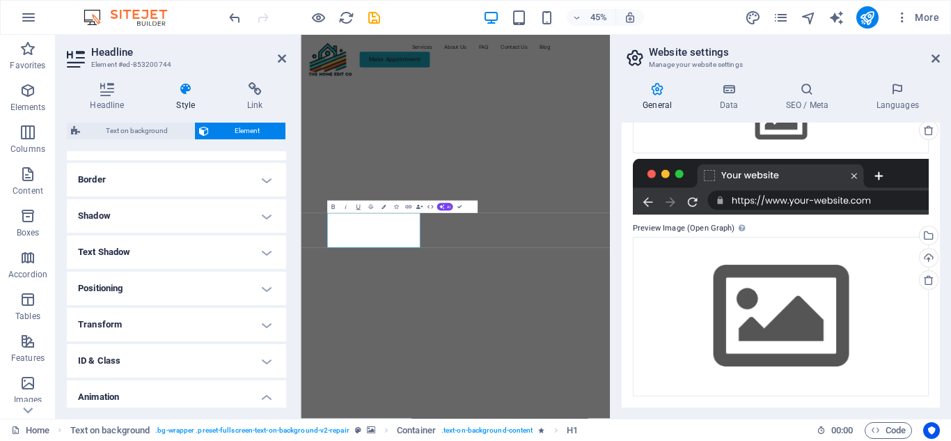
scroll to position [377, 0]
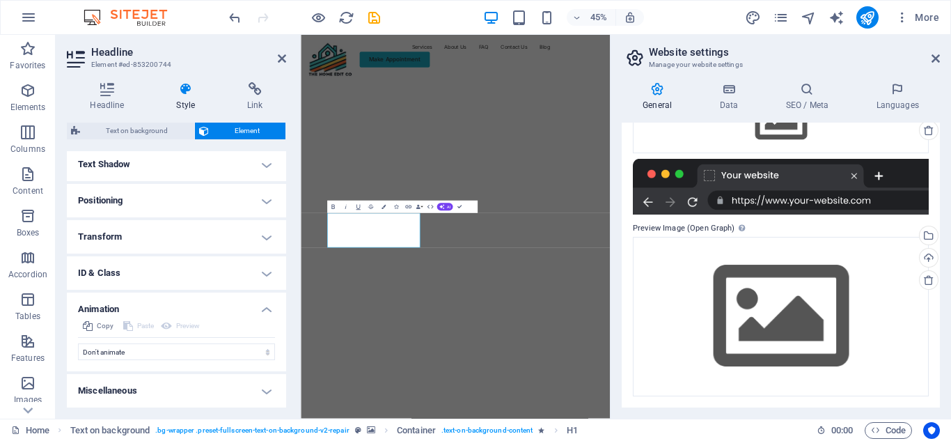
click at [654, 123] on img "1/2" at bounding box center [639, 123] width 677 height 0
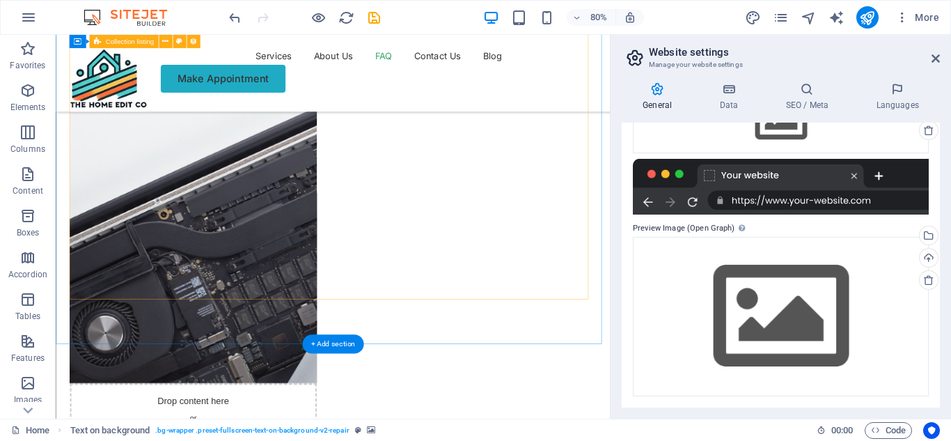
scroll to position [3412, 0]
